Goal: Information Seeking & Learning: Learn about a topic

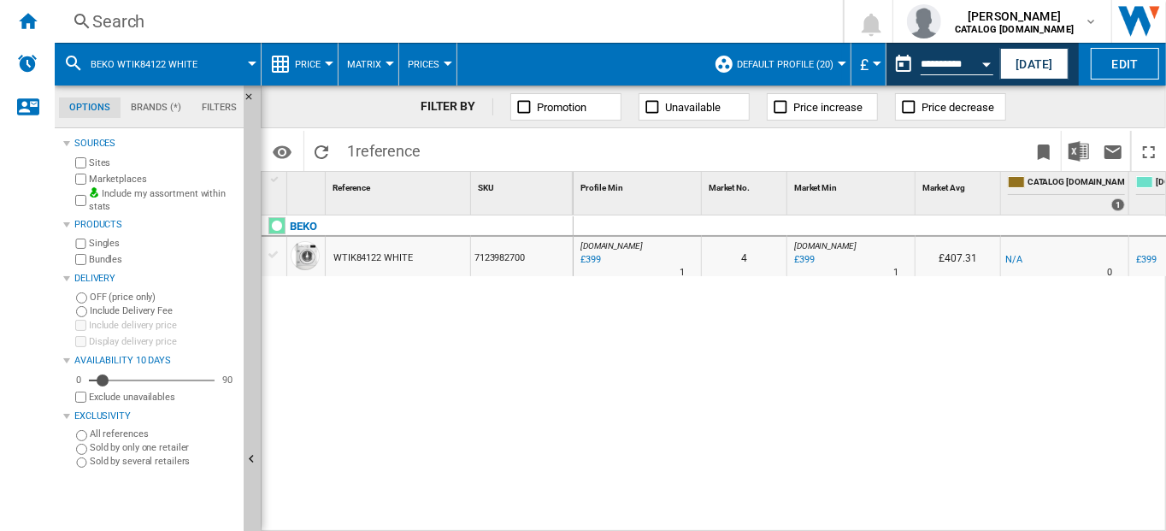
click at [120, 17] on div "Search" at bounding box center [445, 21] width 706 height 24
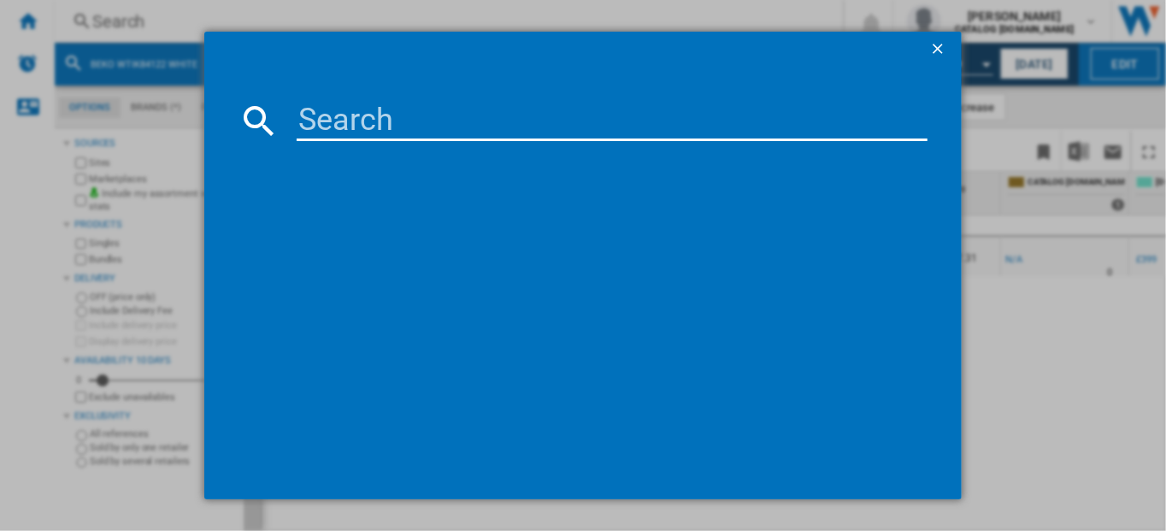
click at [353, 112] on input at bounding box center [612, 120] width 631 height 41
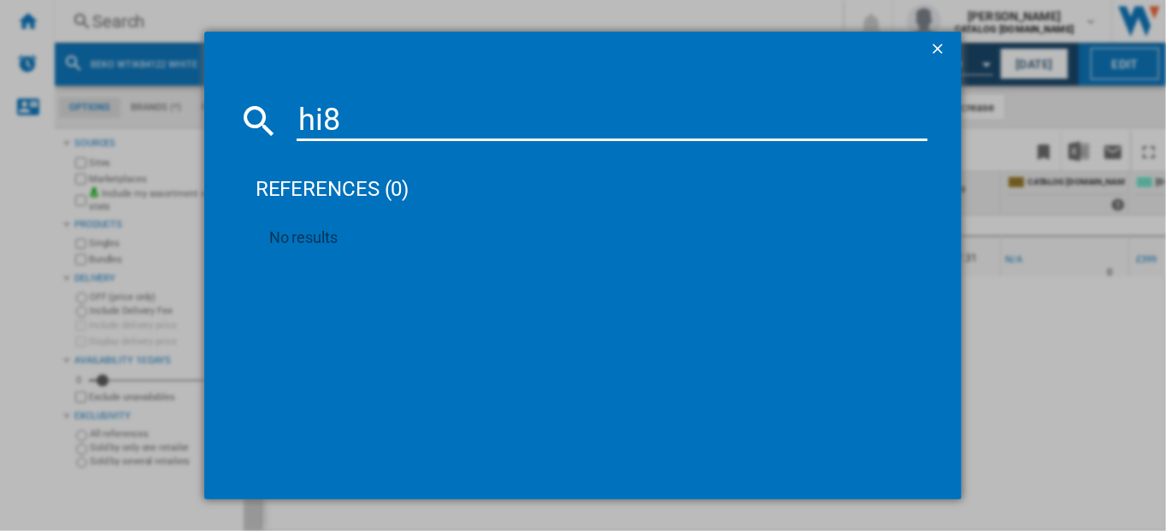
type input "hi8"
click at [943, 44] on ng-md-icon "getI18NText('BUTTONS.CLOSE_DIALOG')" at bounding box center [939, 50] width 21 height 21
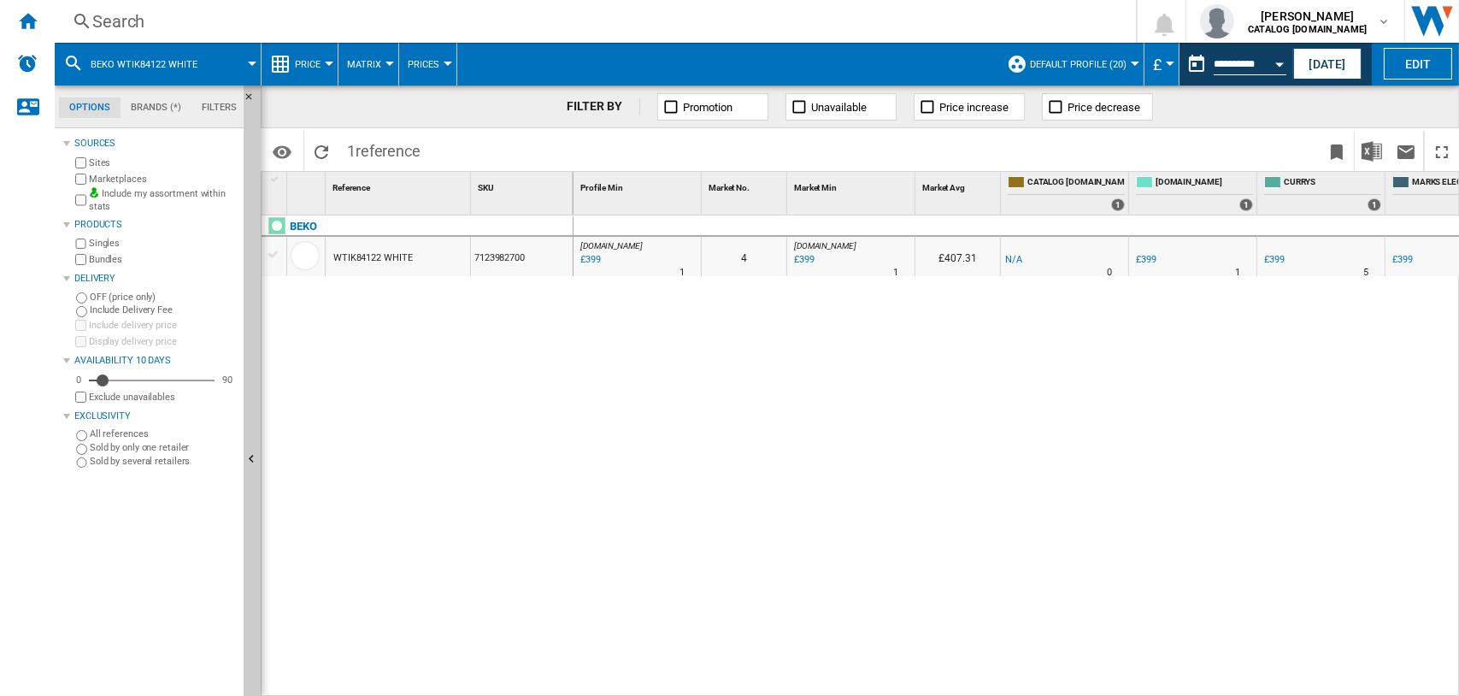
click at [105, 26] on div "Search" at bounding box center [591, 21] width 999 height 24
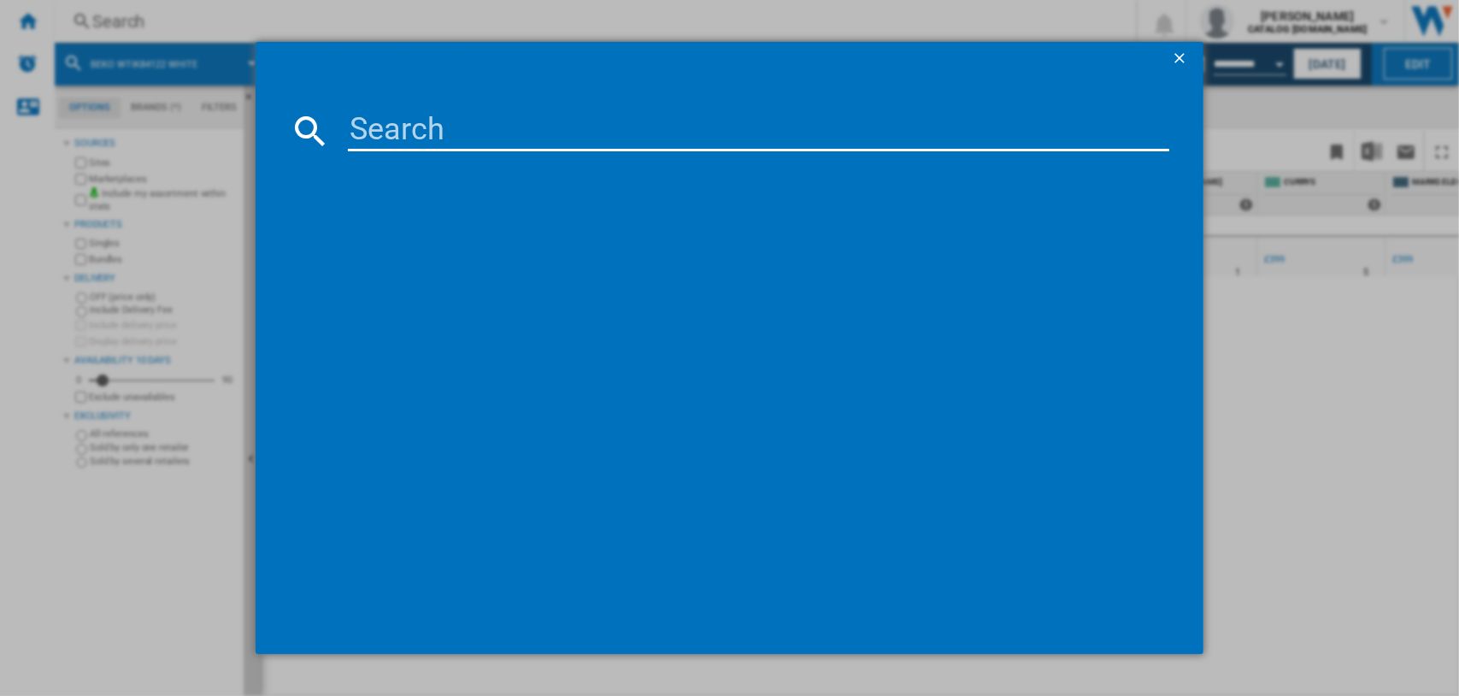
click at [387, 136] on input at bounding box center [759, 130] width 822 height 41
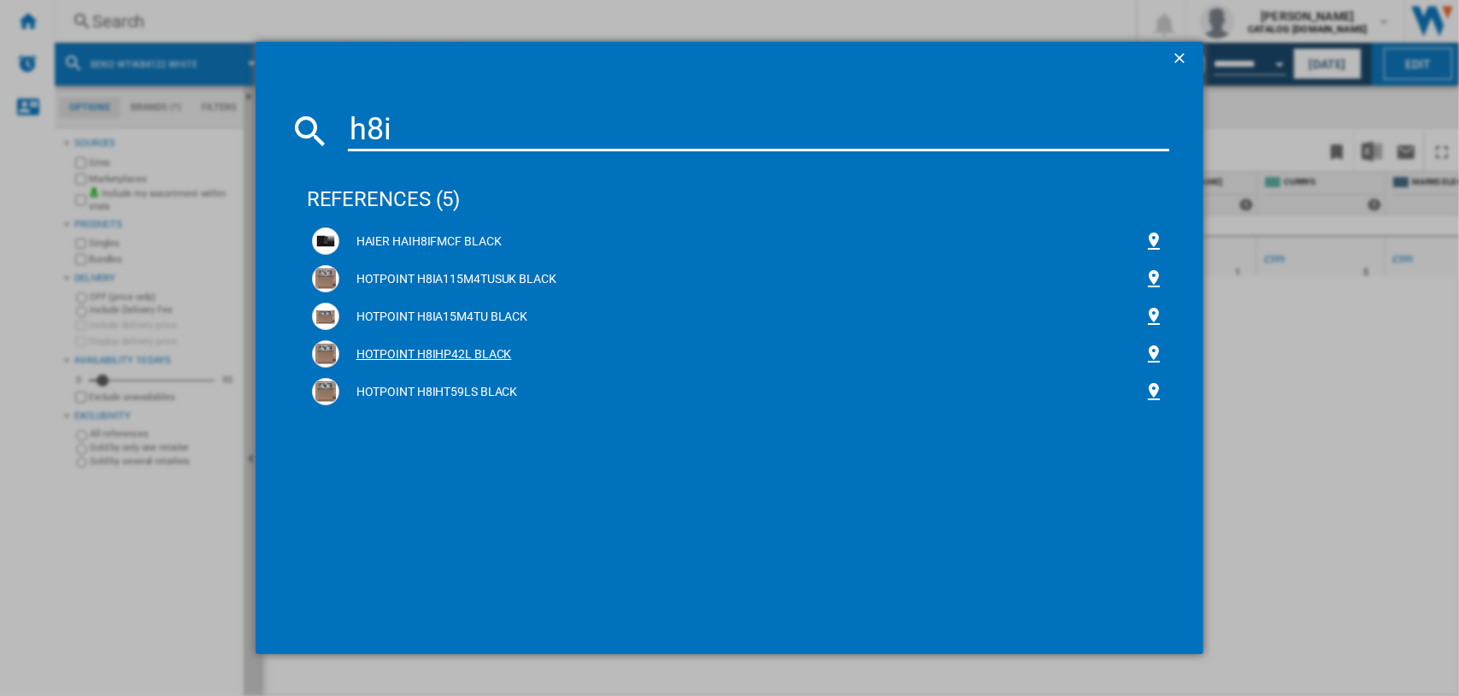
type input "h8i"
click at [438, 354] on div "HOTPOINT H8IHP42L BLACK" at bounding box center [741, 354] width 805 height 17
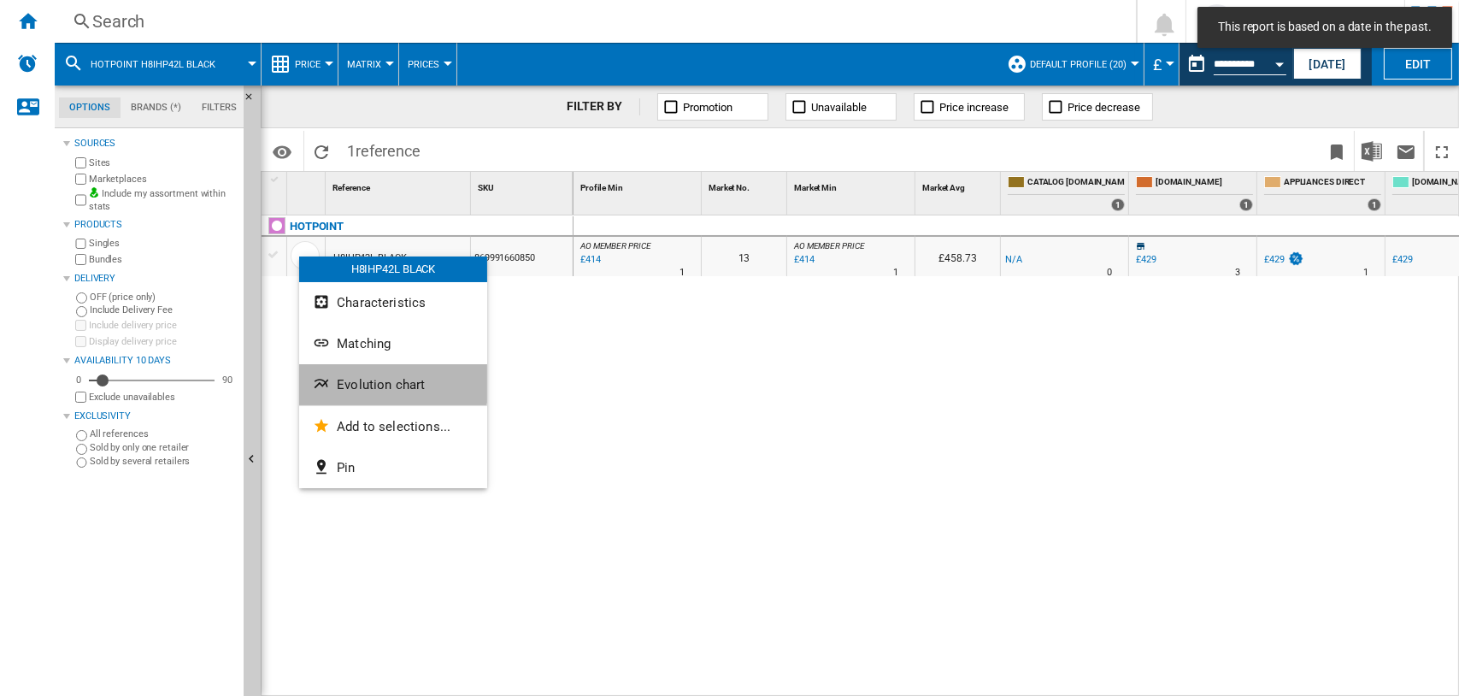
click at [357, 379] on span "Evolution chart" at bounding box center [381, 384] width 88 height 15
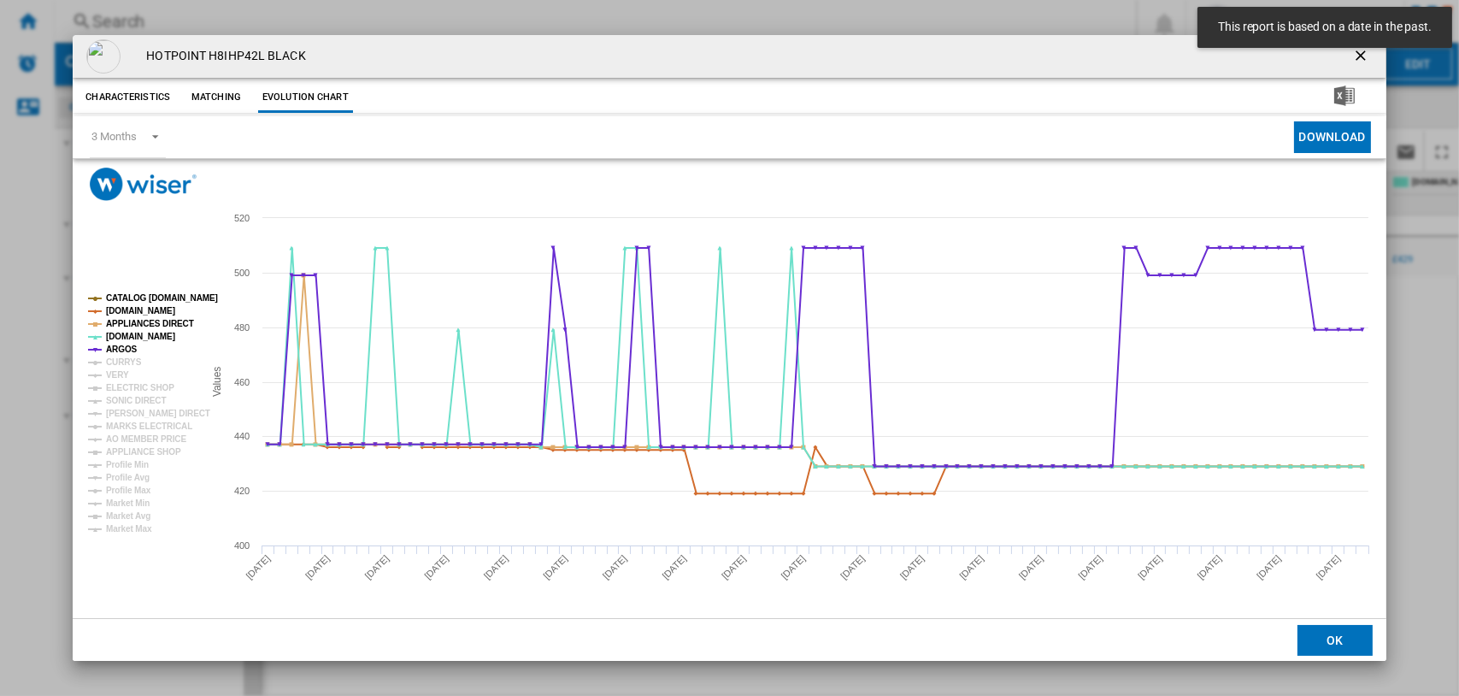
click at [140, 293] on tspan "CATALOG BEKO.UK" at bounding box center [162, 297] width 112 height 9
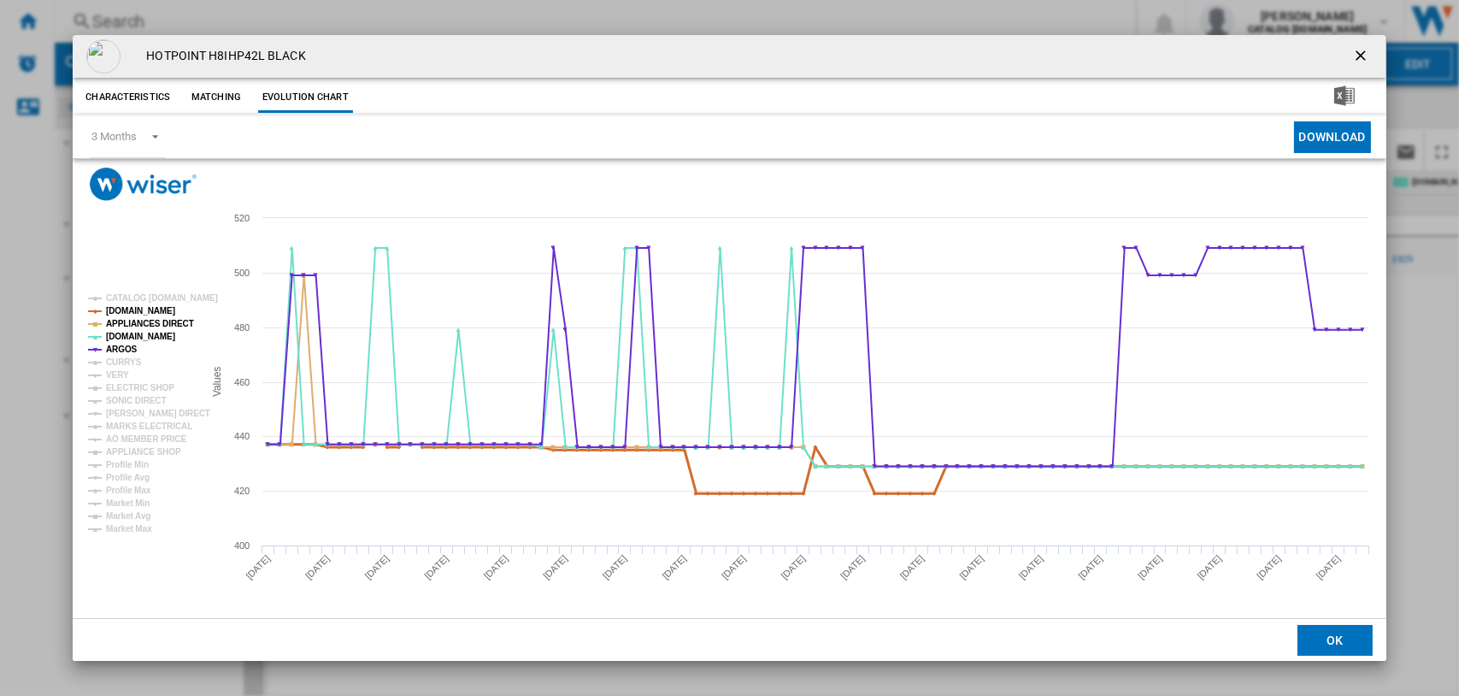
click at [139, 314] on tspan "AMAZON.CO.UK" at bounding box center [140, 310] width 69 height 9
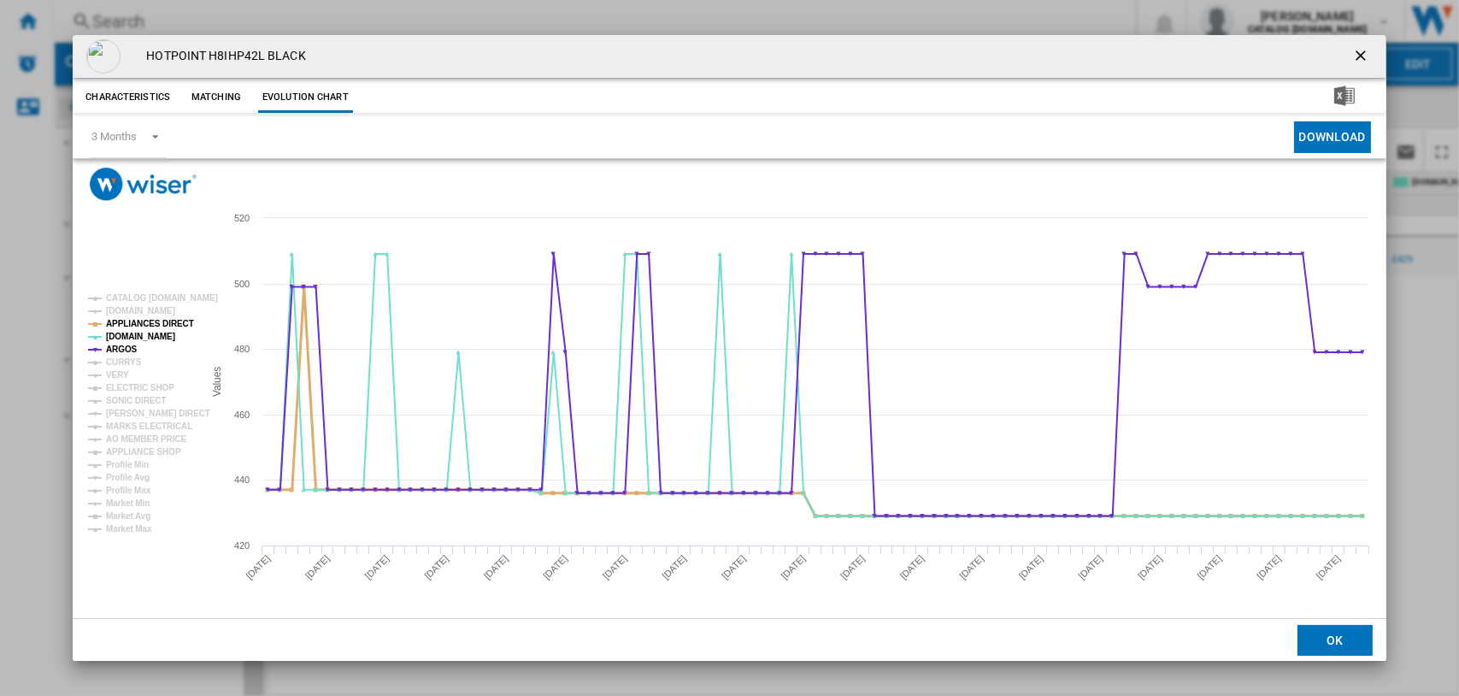
click at [135, 320] on tspan "APPLIANCES DIRECT" at bounding box center [150, 323] width 88 height 9
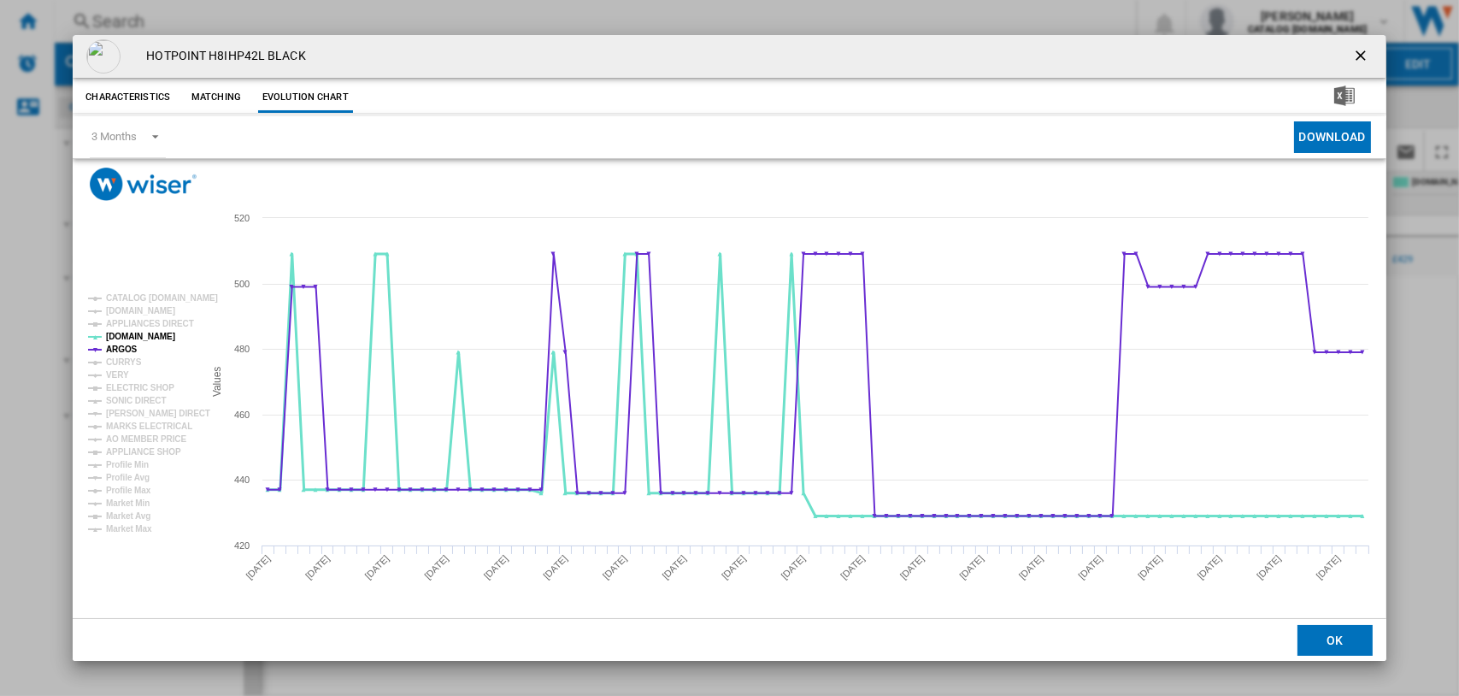
click at [129, 336] on tspan "AO.COM" at bounding box center [140, 336] width 69 height 9
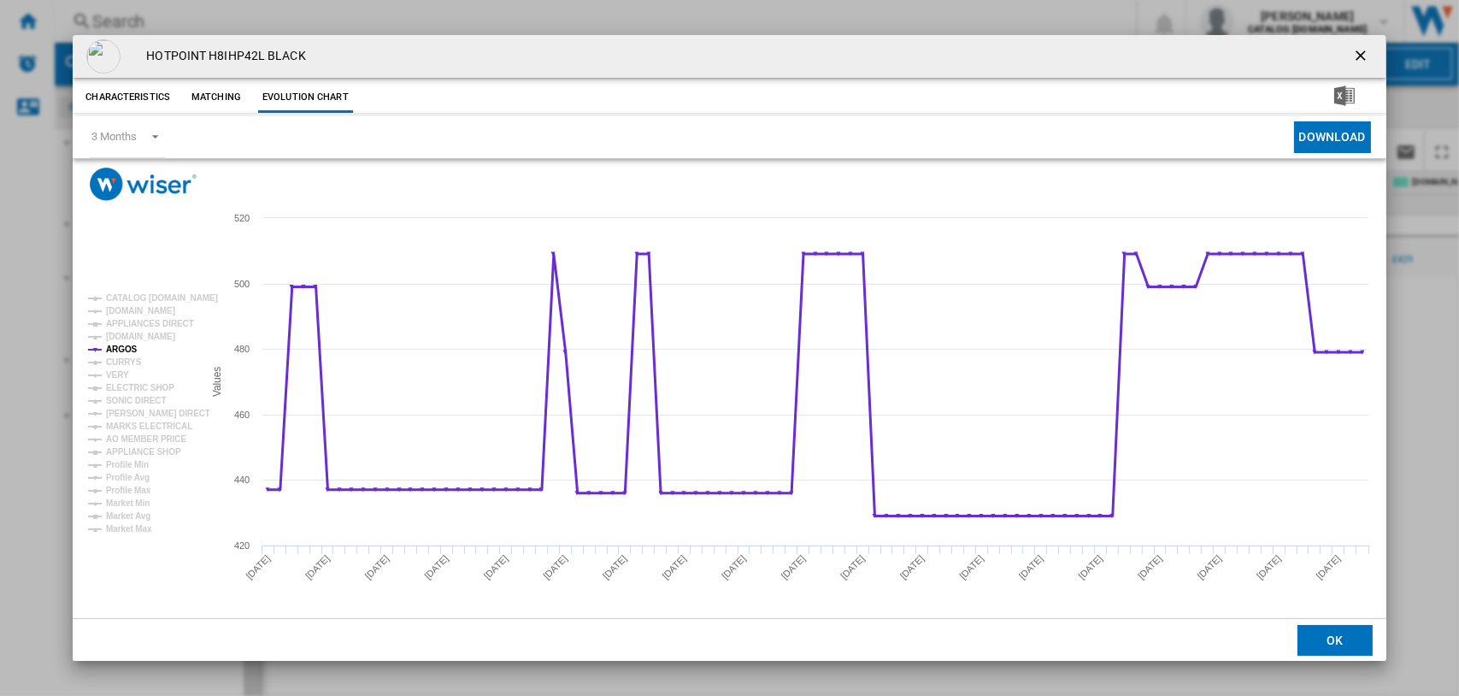
click at [120, 350] on tspan "ARGOS" at bounding box center [122, 348] width 32 height 9
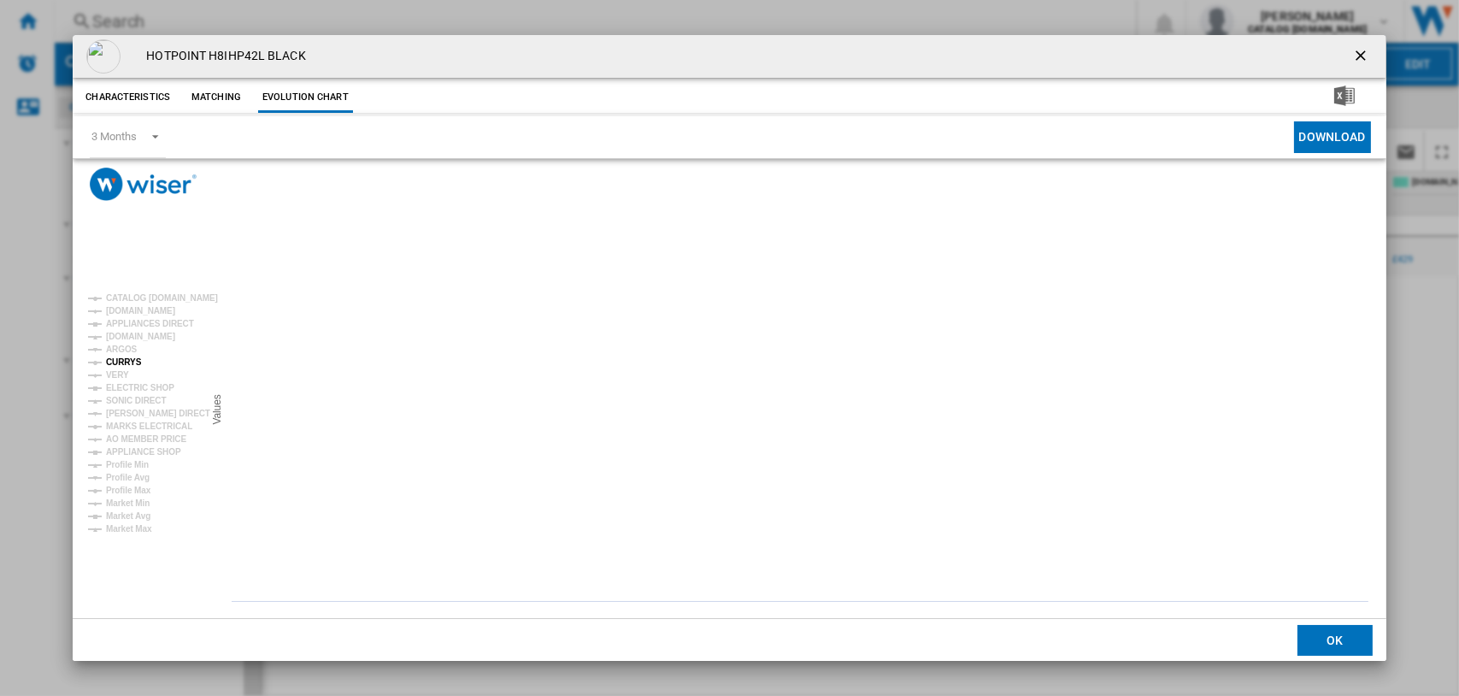
click at [120, 360] on tspan "CURRYS" at bounding box center [124, 361] width 36 height 9
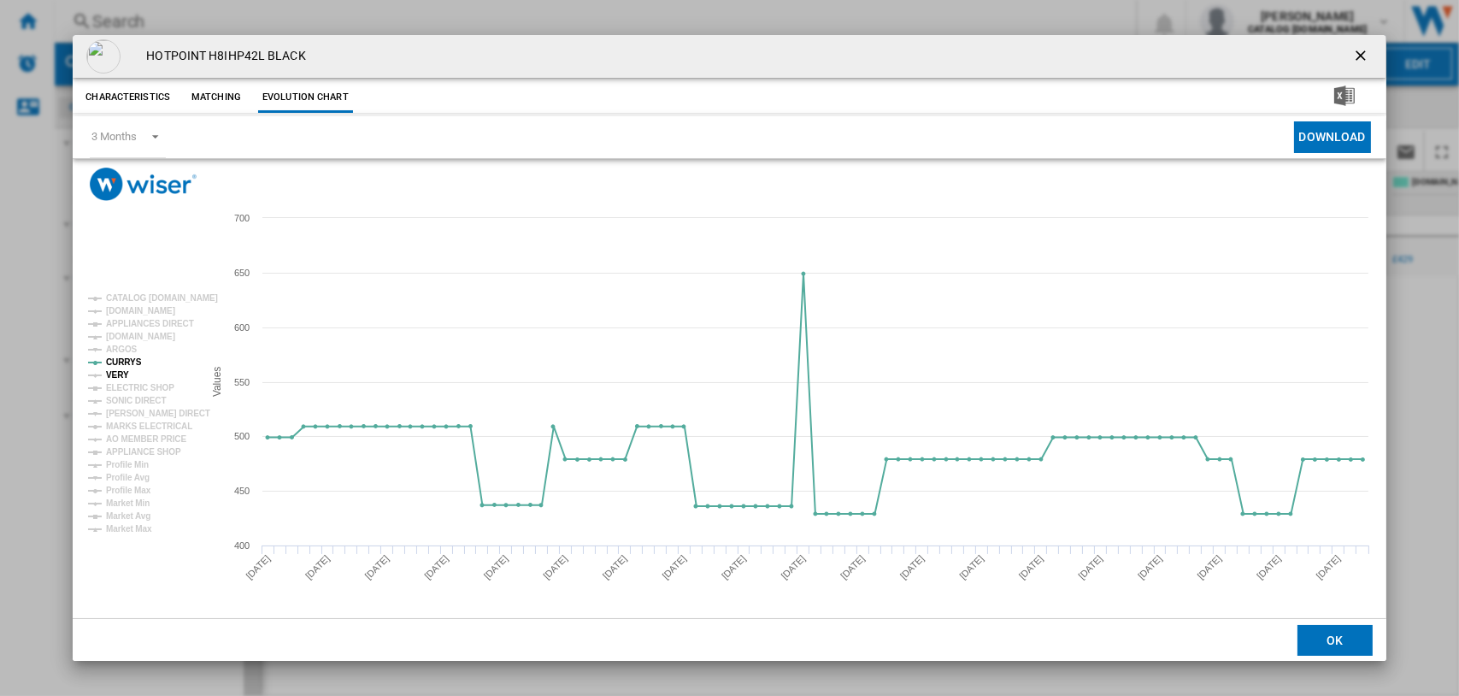
click at [116, 375] on tspan "VERY" at bounding box center [117, 374] width 23 height 9
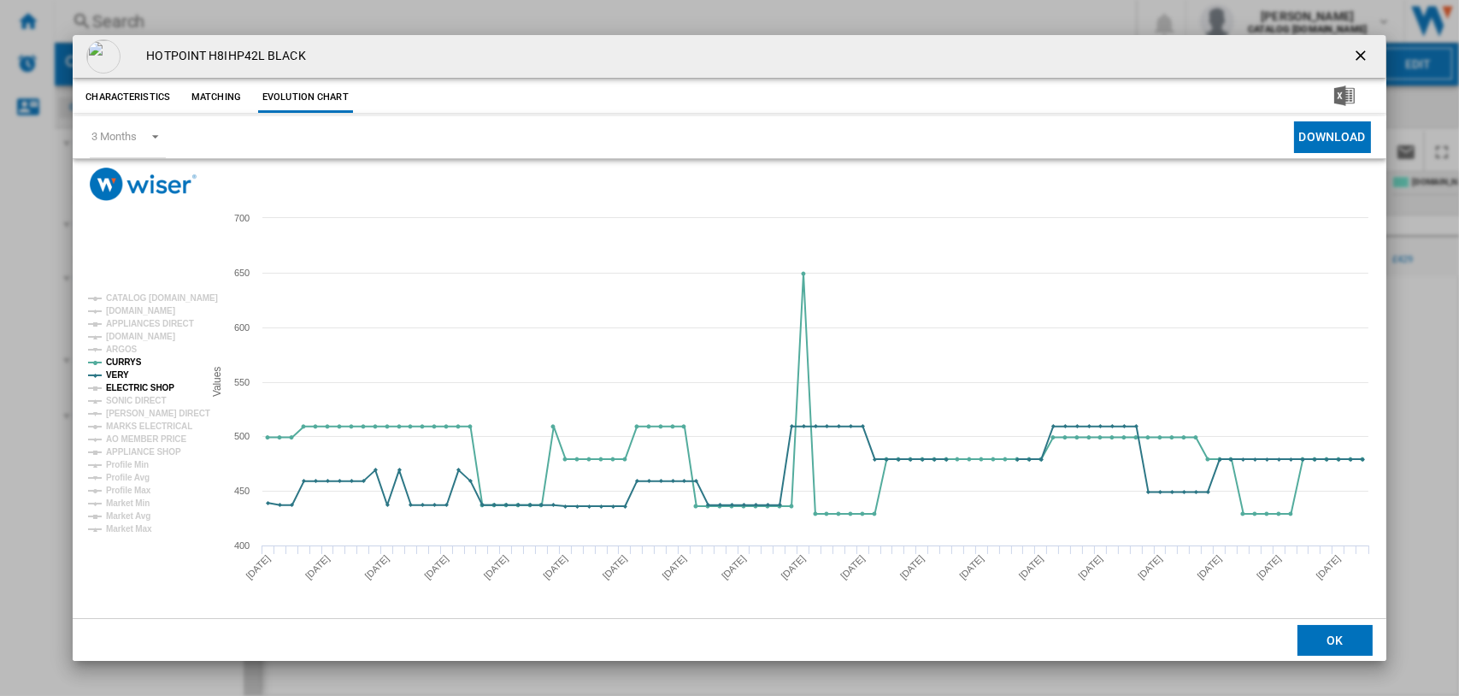
click at [120, 387] on tspan "ELECTRIC SHOP" at bounding box center [140, 387] width 68 height 9
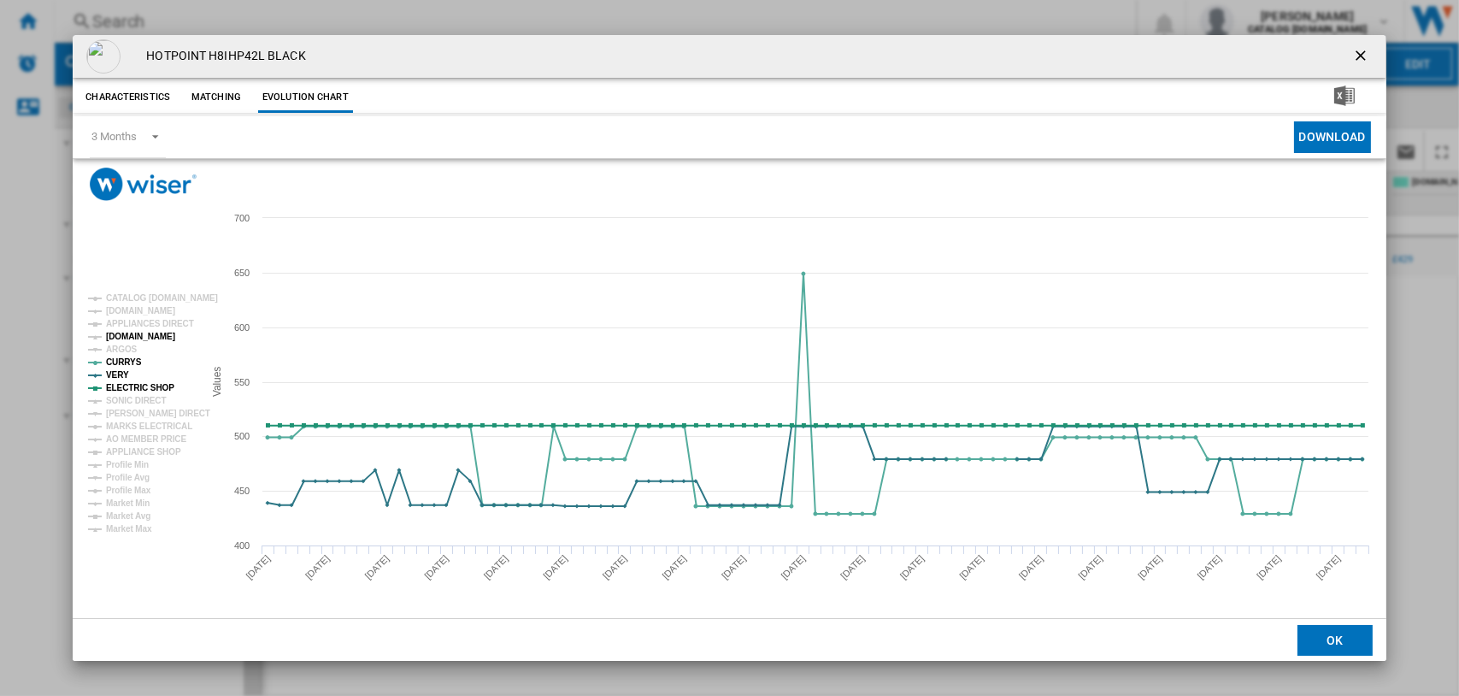
click at [118, 332] on tspan "AO.COM" at bounding box center [140, 336] width 69 height 9
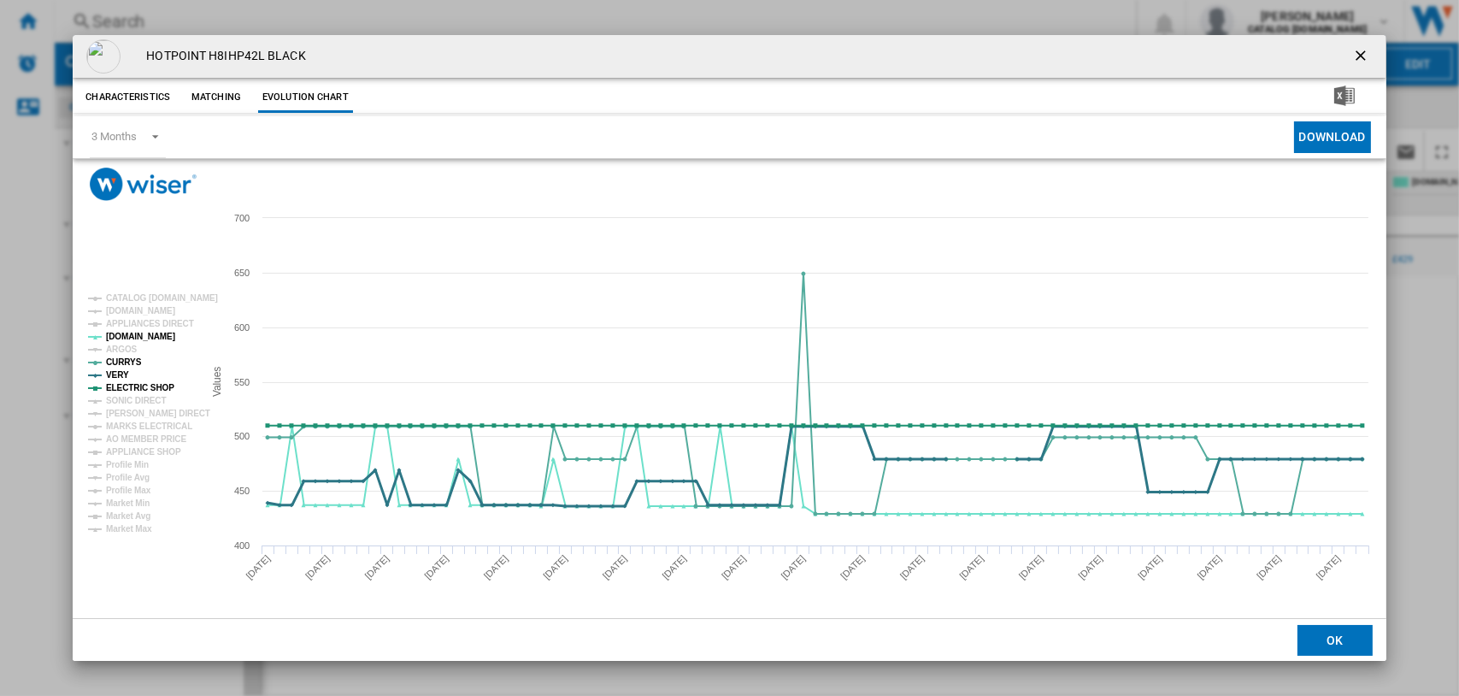
click at [120, 372] on tspan "VERY" at bounding box center [117, 374] width 23 height 9
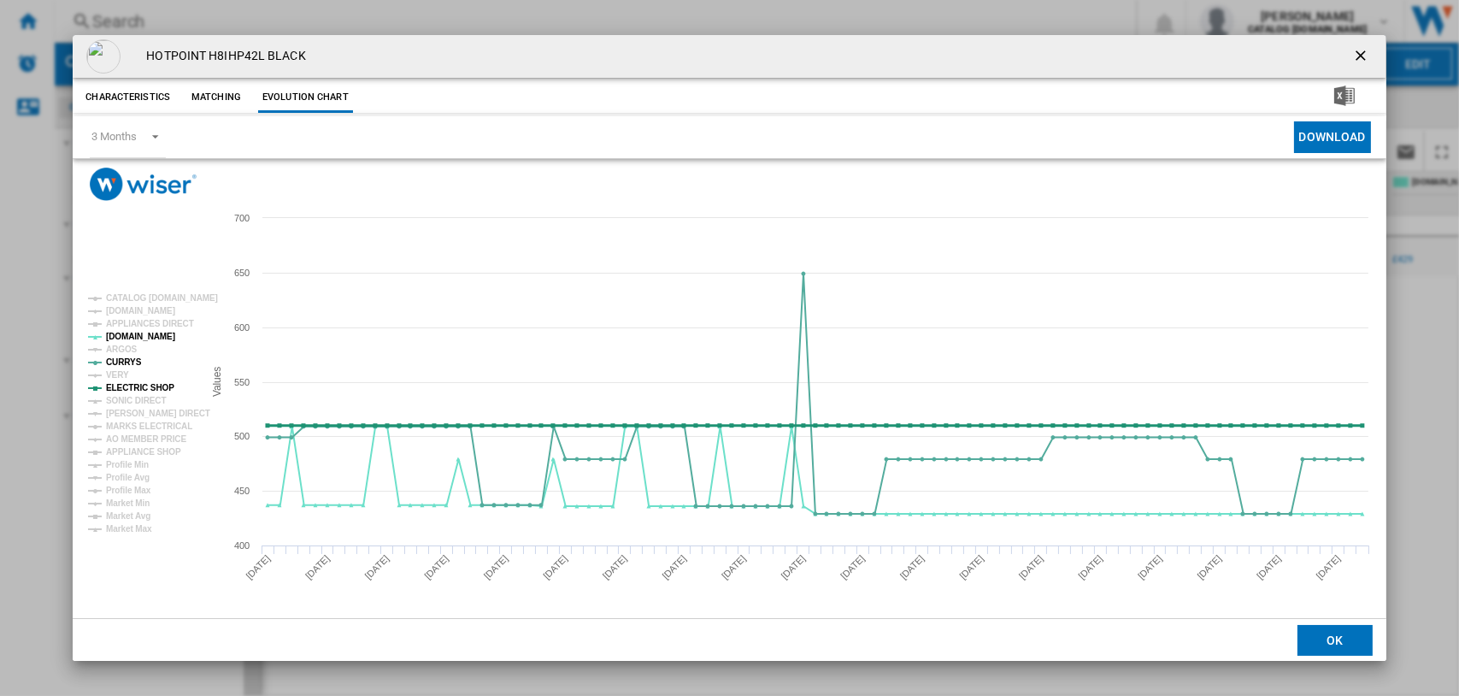
click at [121, 388] on tspan "ELECTRIC SHOP" at bounding box center [140, 387] width 68 height 9
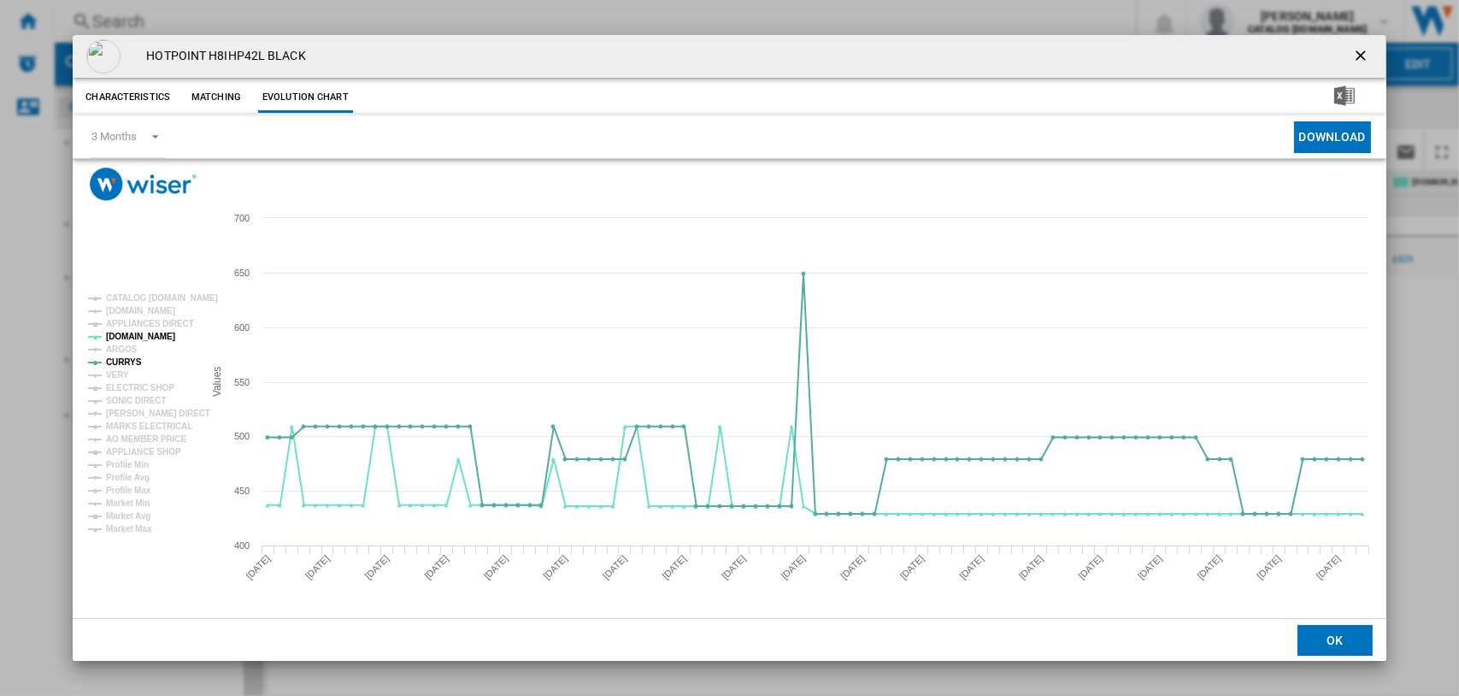
click at [1165, 53] on ng-md-icon "getI18NText('BUTTONS.CLOSE_DIALOG')" at bounding box center [1362, 57] width 21 height 21
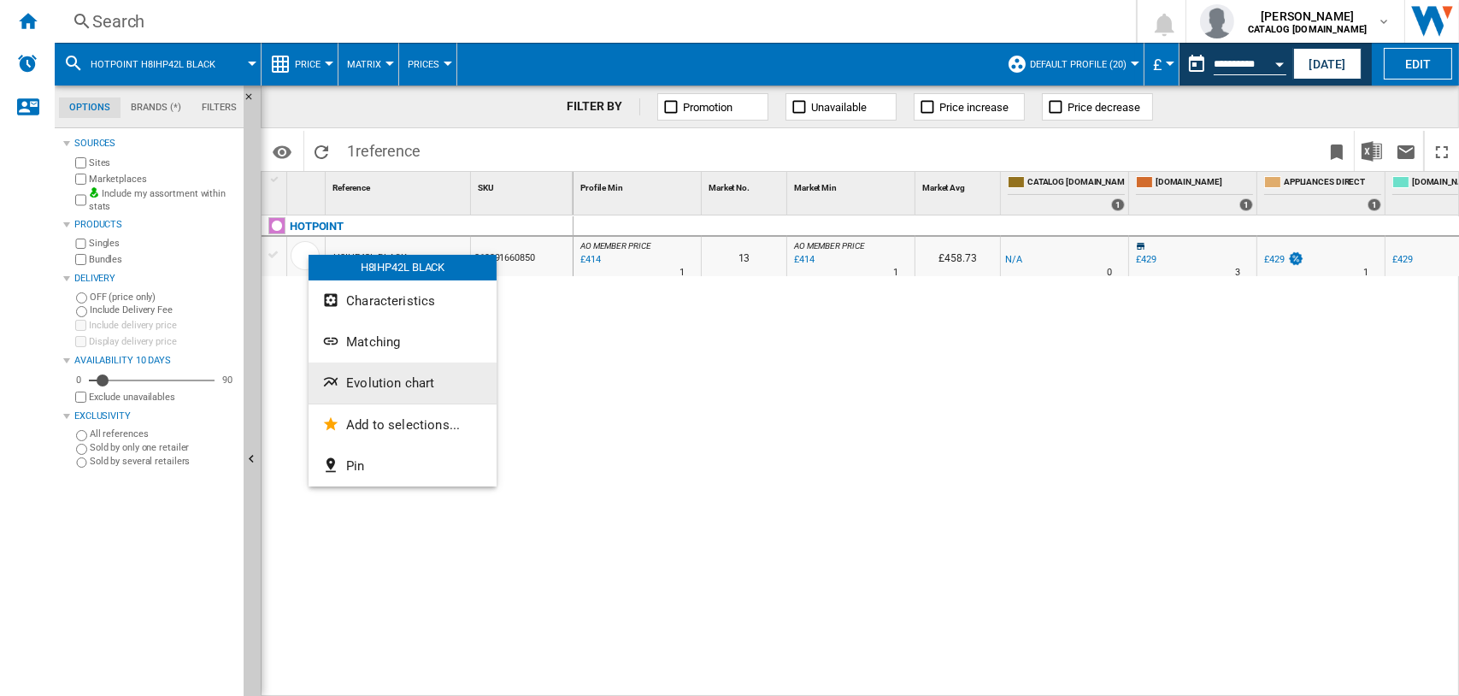
click at [379, 379] on span "Evolution chart" at bounding box center [390, 382] width 88 height 15
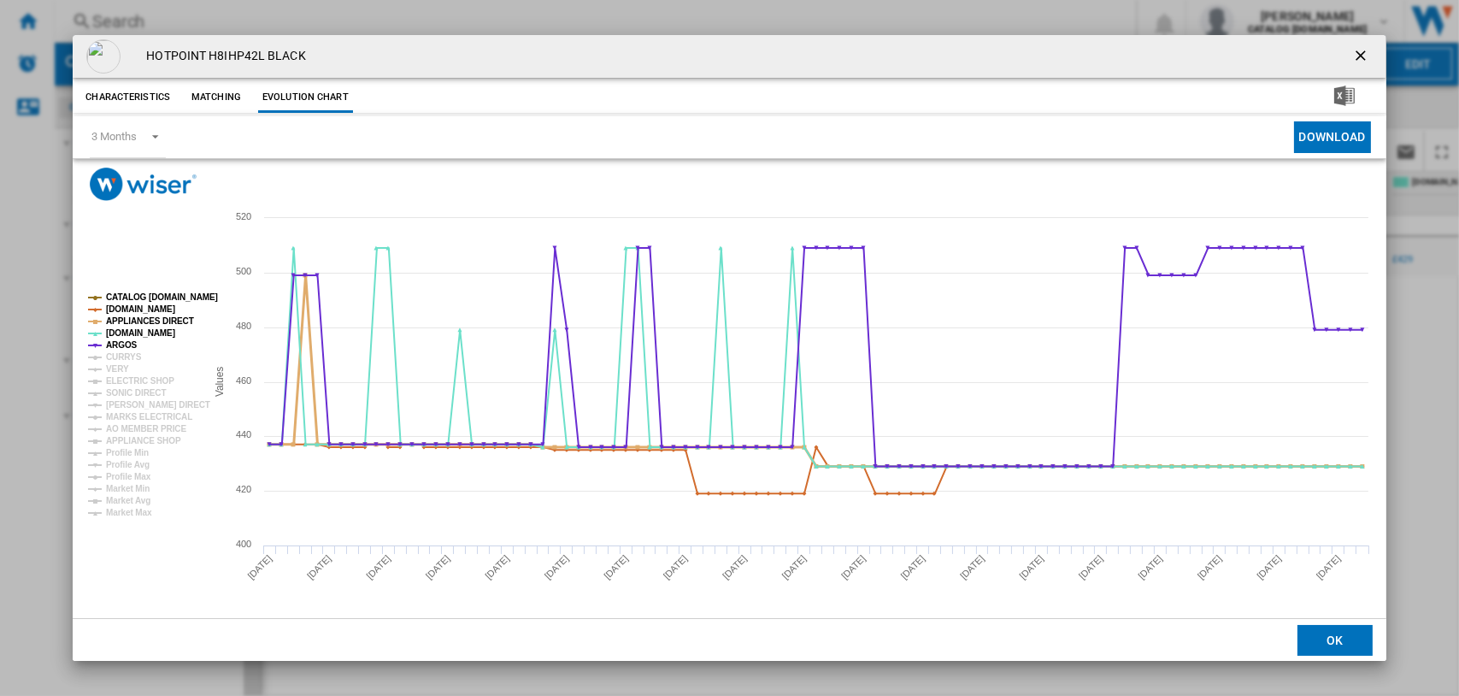
click at [125, 319] on tspan "APPLIANCES DIRECT" at bounding box center [150, 320] width 88 height 9
click at [130, 292] on tspan "CATALOG BEKO.UK" at bounding box center [162, 296] width 112 height 9
click at [132, 306] on tspan "AMAZON.CO.UK" at bounding box center [140, 308] width 69 height 9
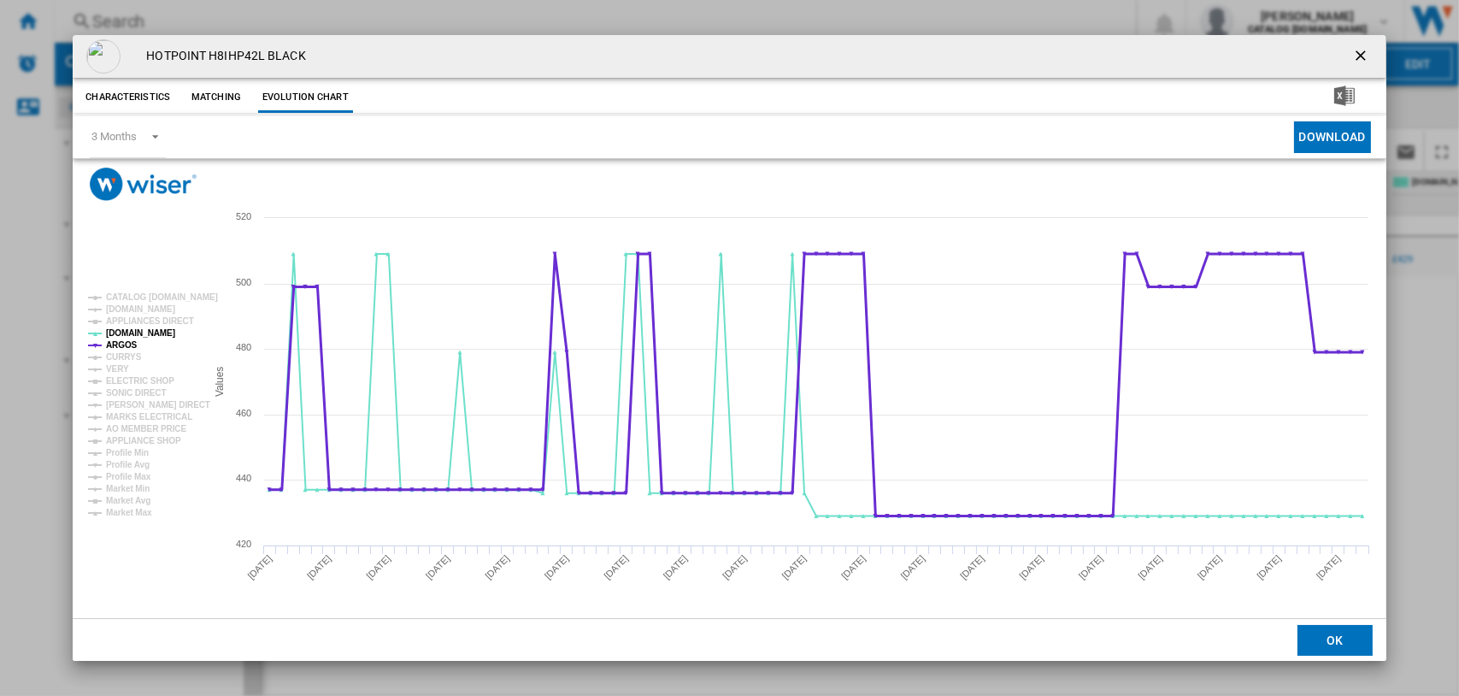
click at [126, 343] on tspan "ARGOS" at bounding box center [122, 344] width 32 height 9
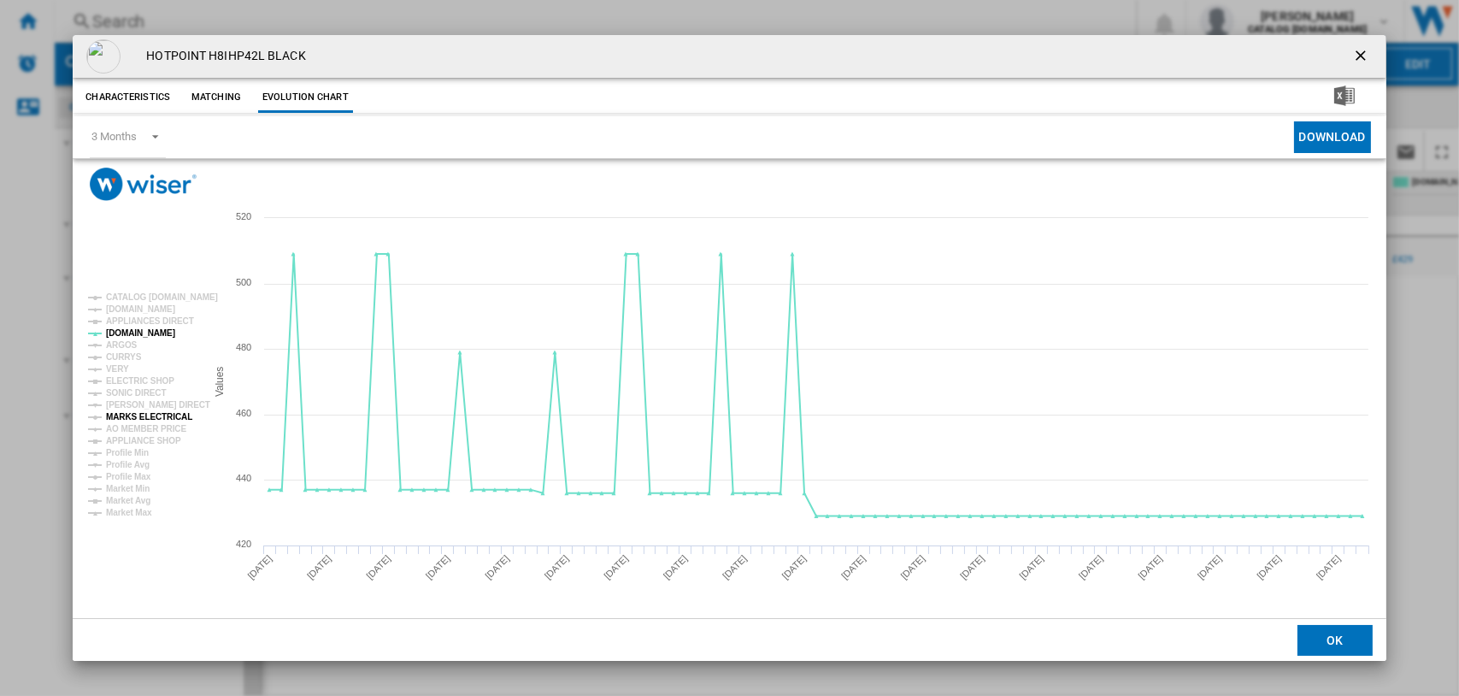
click at [125, 413] on tspan "MARKS ELECTRICAL" at bounding box center [149, 416] width 86 height 9
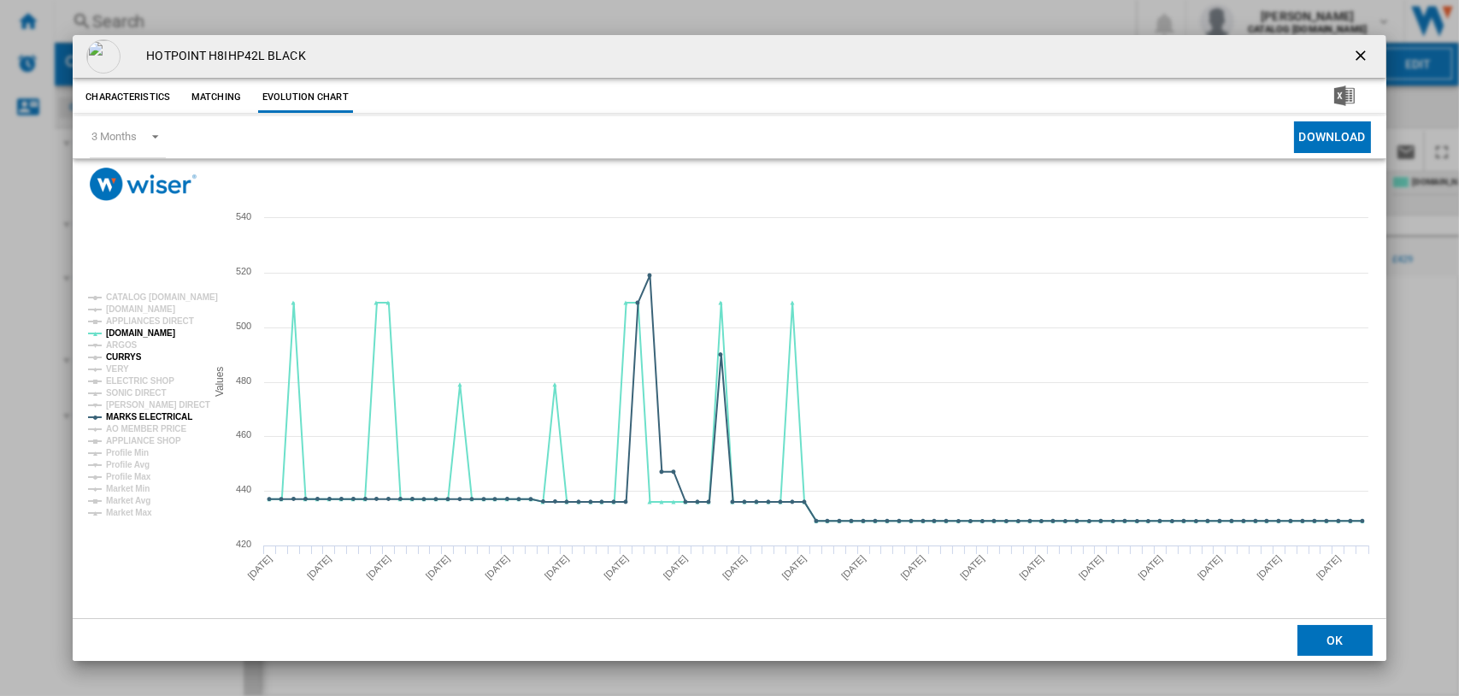
click at [115, 352] on tspan "CURRYS" at bounding box center [124, 356] width 36 height 9
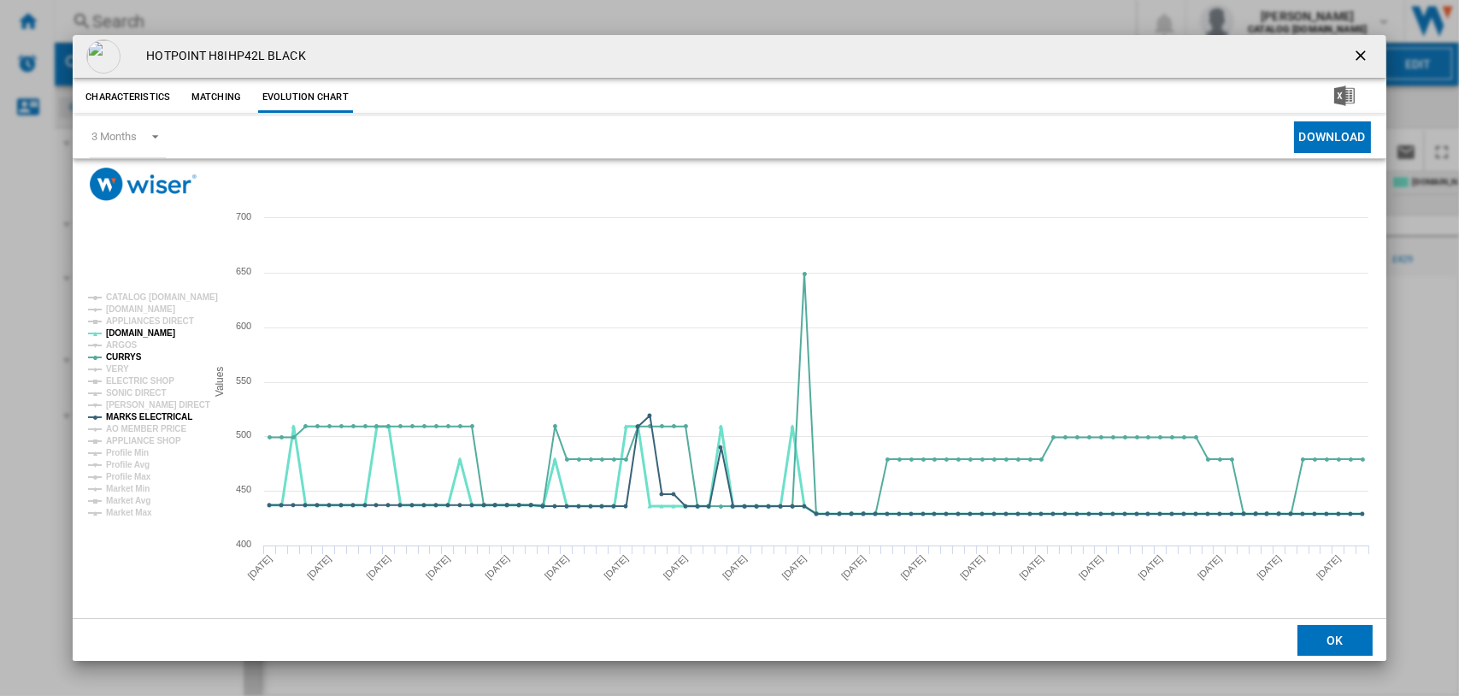
click at [118, 332] on tspan "AO.COM" at bounding box center [140, 332] width 69 height 9
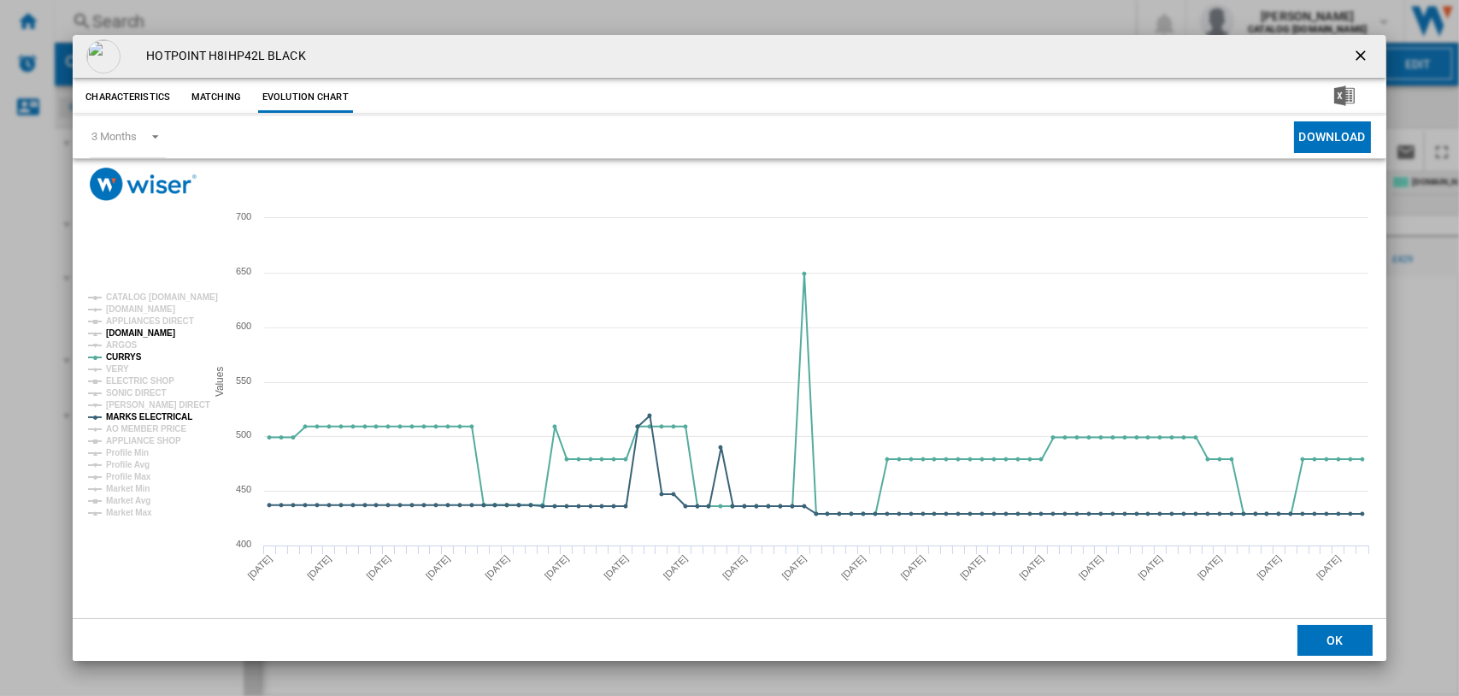
click at [122, 331] on tspan "AO.COM" at bounding box center [140, 332] width 69 height 9
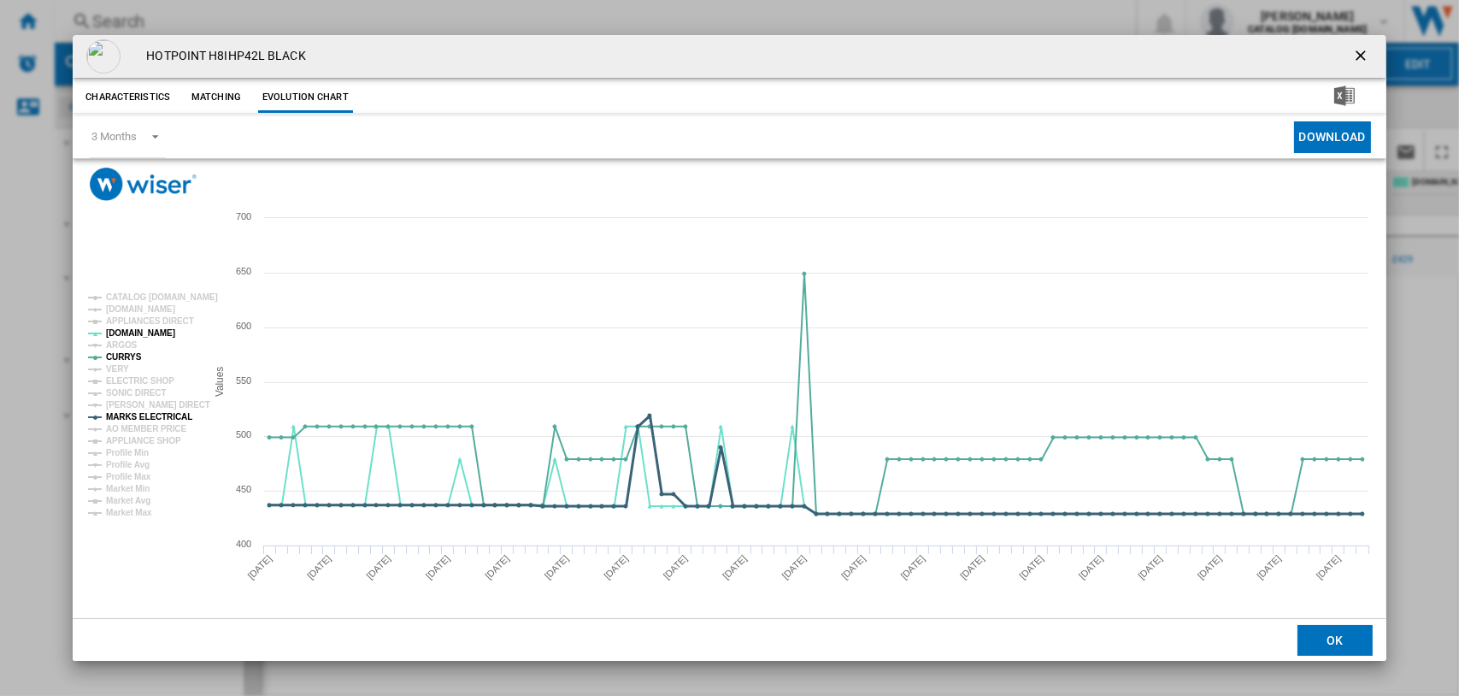
click at [125, 416] on tspan "MARKS ELECTRICAL" at bounding box center [149, 416] width 86 height 9
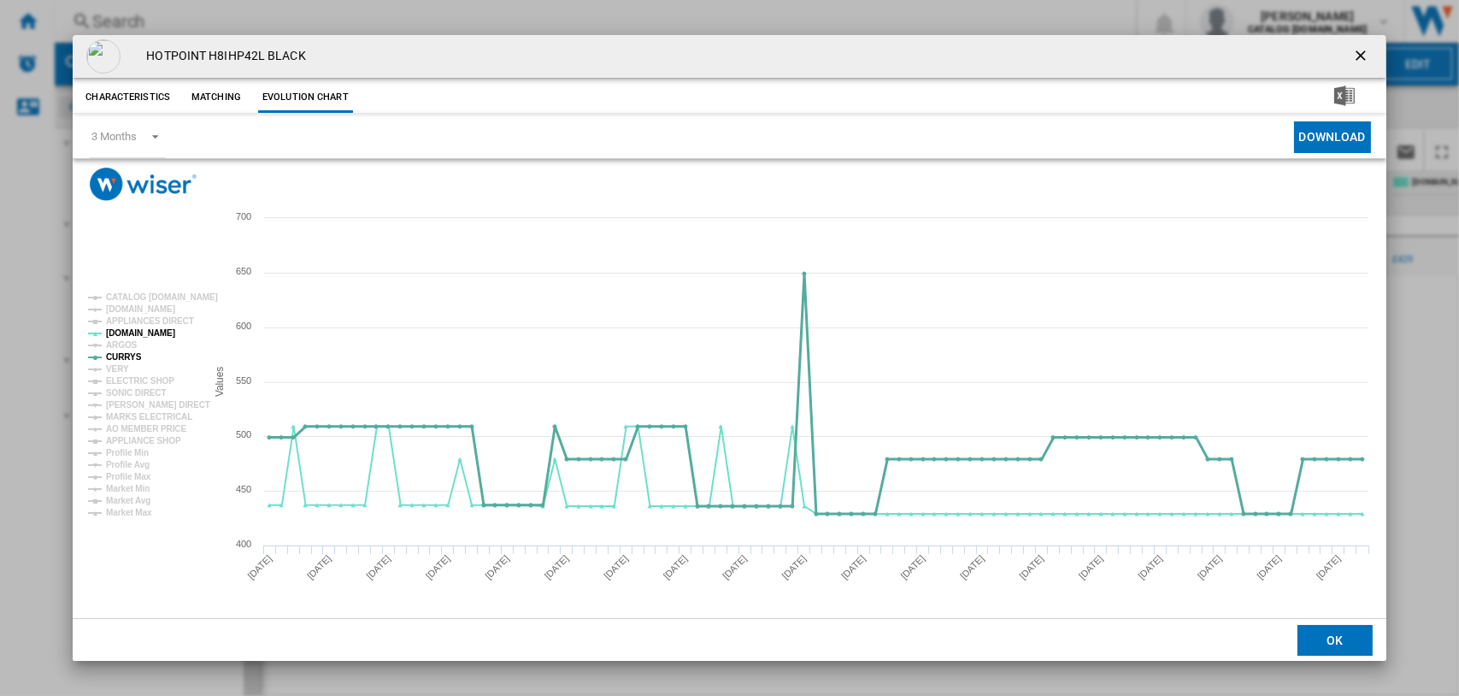
click at [112, 352] on tspan "CURRYS" at bounding box center [124, 356] width 36 height 9
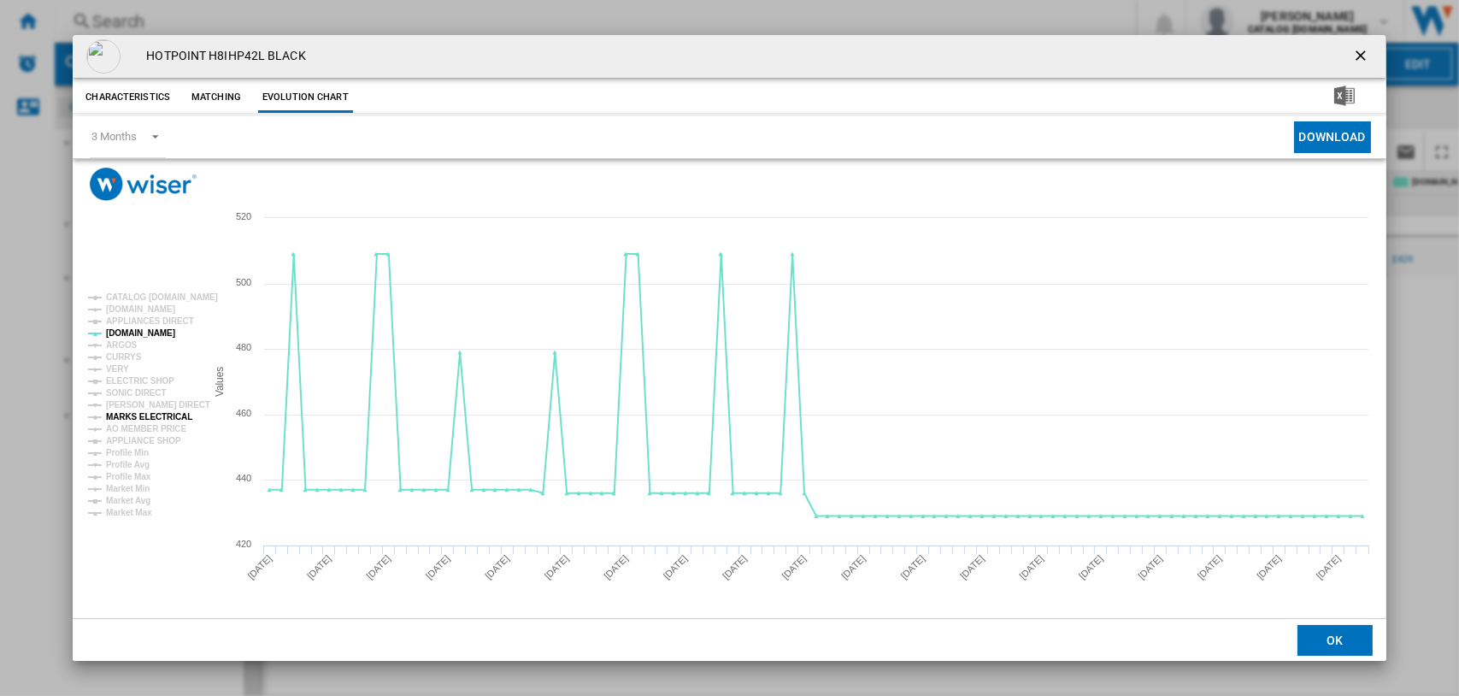
click at [124, 412] on tspan "MARKS ELECTRICAL" at bounding box center [149, 416] width 86 height 9
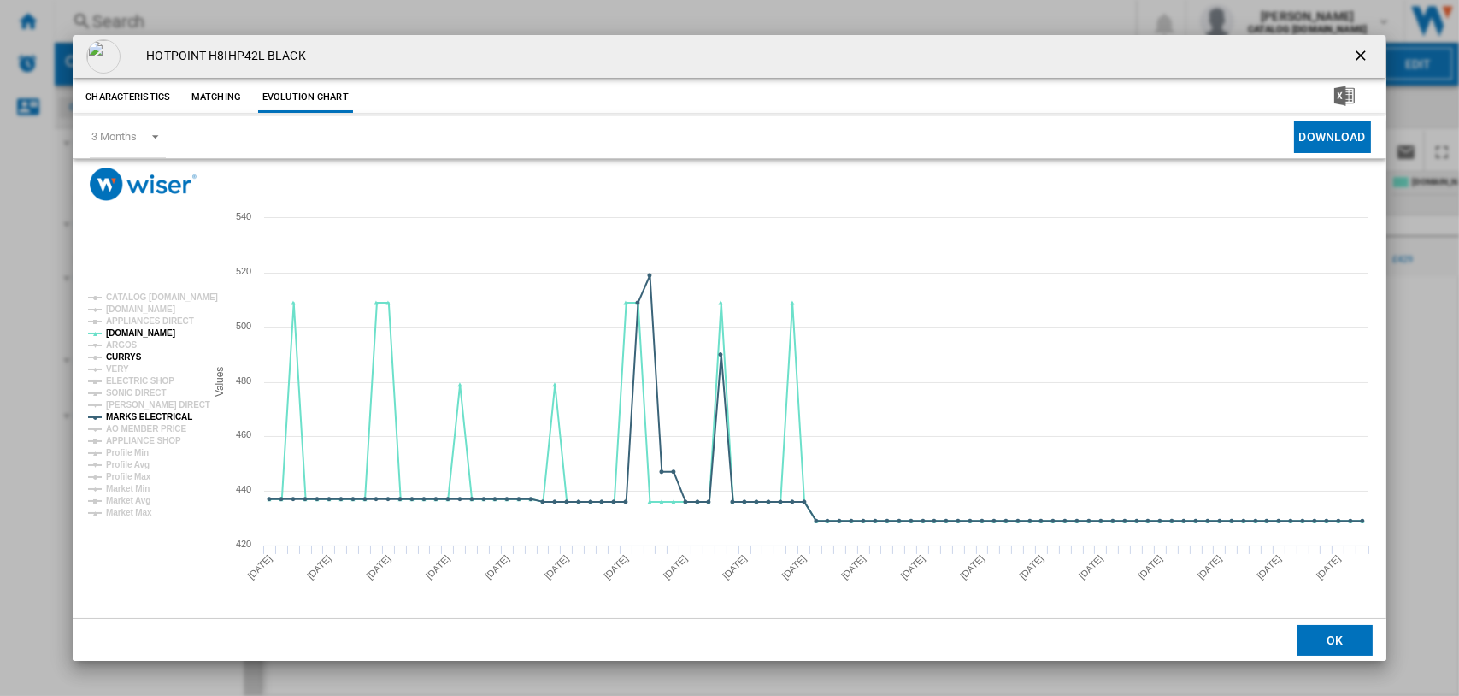
click at [113, 360] on tspan "CURRYS" at bounding box center [124, 356] width 36 height 9
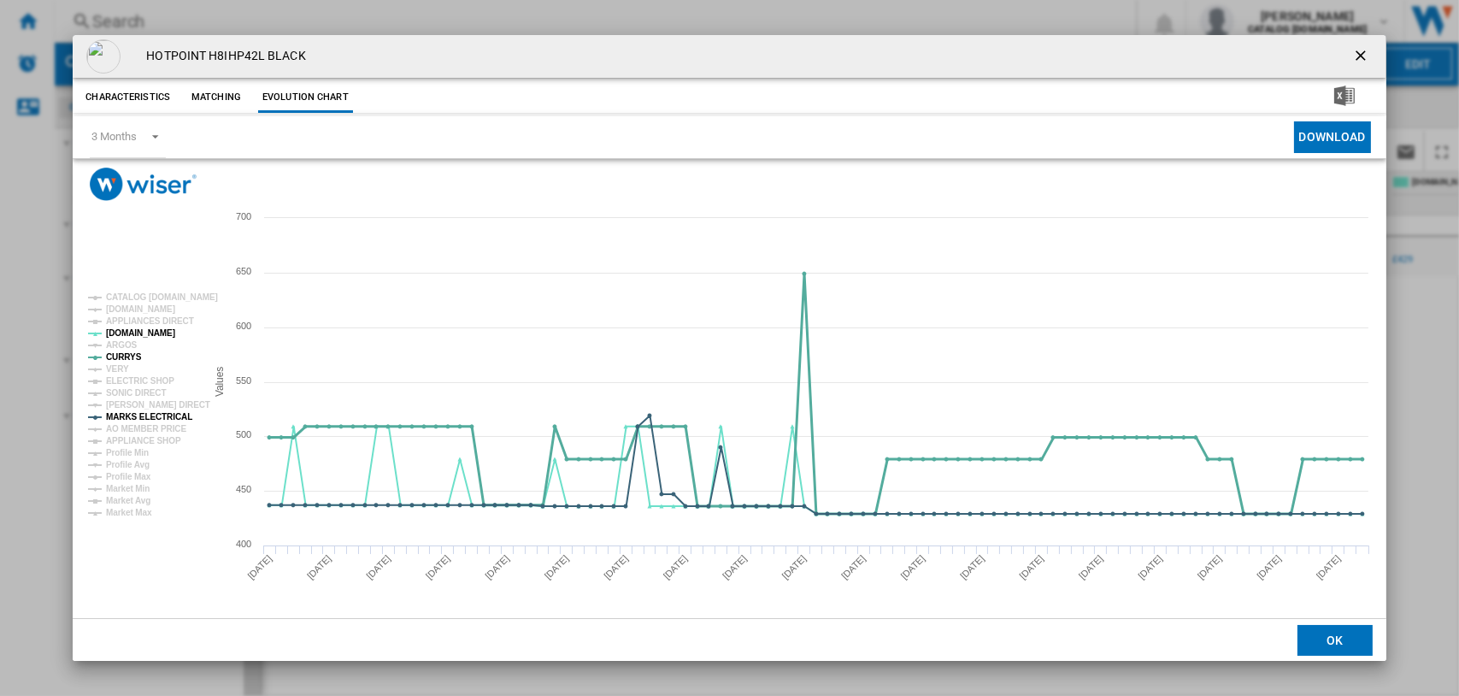
click at [126, 352] on tspan "CURRYS" at bounding box center [124, 356] width 36 height 9
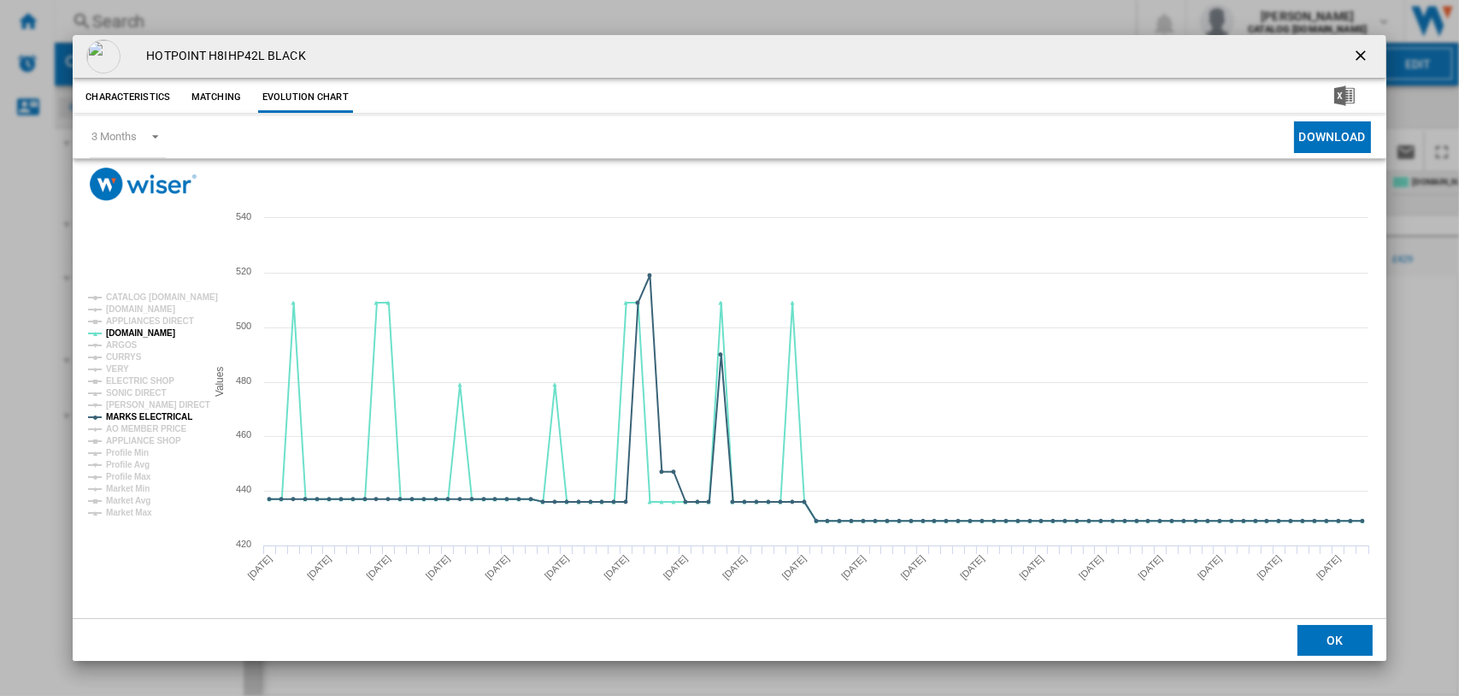
click at [1165, 53] on ng-md-icon "getI18NText('BUTTONS.CLOSE_DIALOG')" at bounding box center [1362, 57] width 21 height 21
